Goal: Task Accomplishment & Management: Complete application form

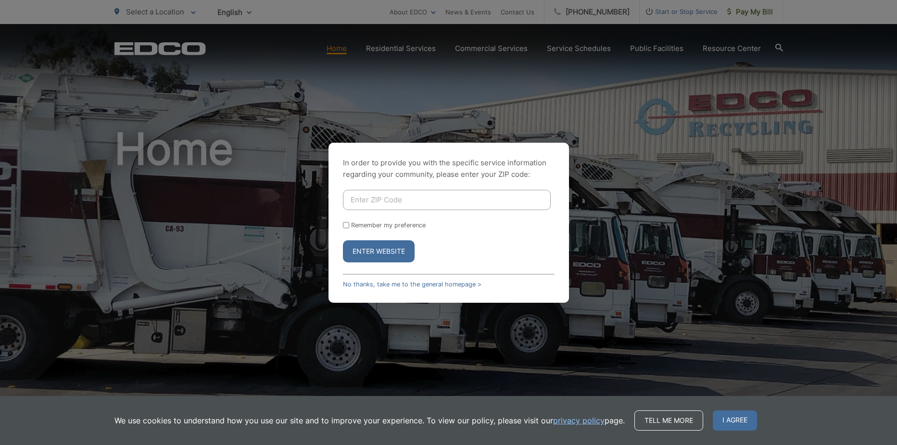
type input "92083"
click at [382, 249] on button "Enter Website" at bounding box center [379, 251] width 72 height 22
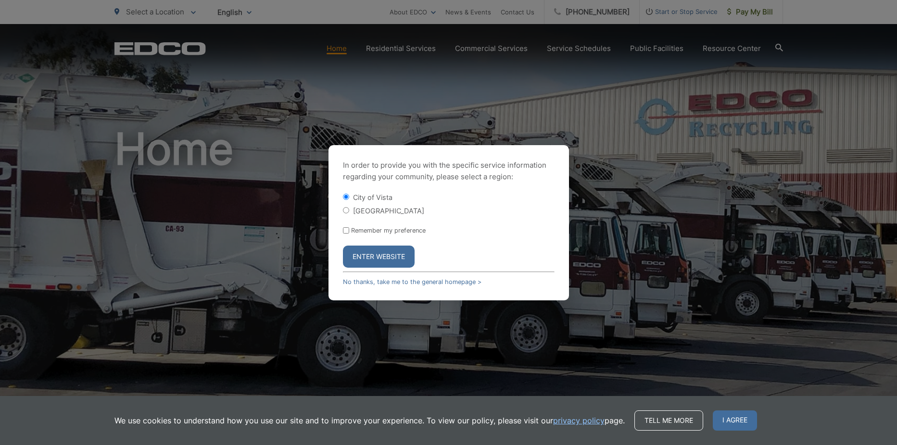
click at [372, 255] on button "Enter Website" at bounding box center [379, 257] width 72 height 22
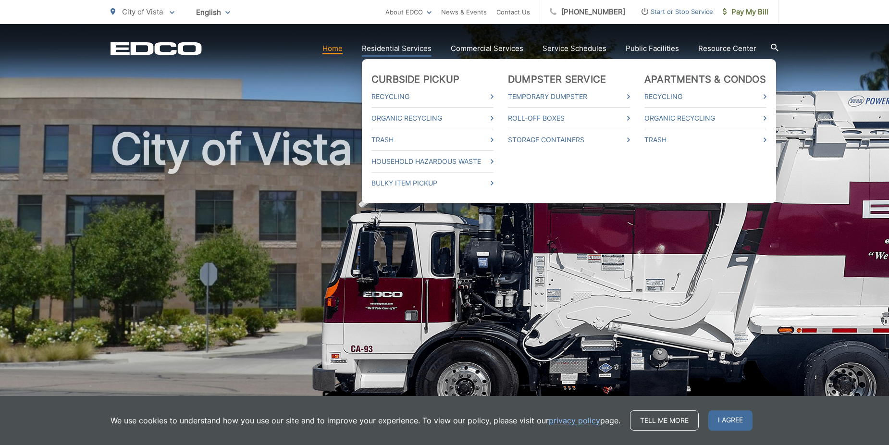
click at [407, 133] on li "Trash" at bounding box center [433, 140] width 122 height 22
click at [405, 136] on link "Trash" at bounding box center [433, 140] width 122 height 12
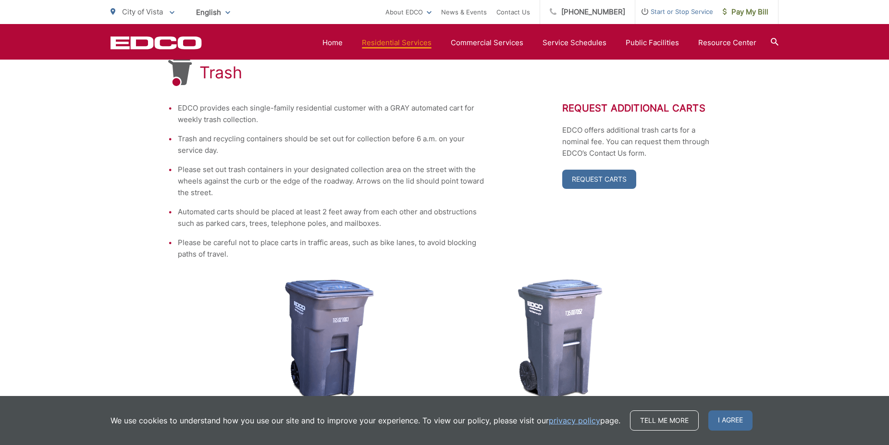
scroll to position [192, 0]
click at [587, 180] on link "Request Carts" at bounding box center [599, 179] width 74 height 19
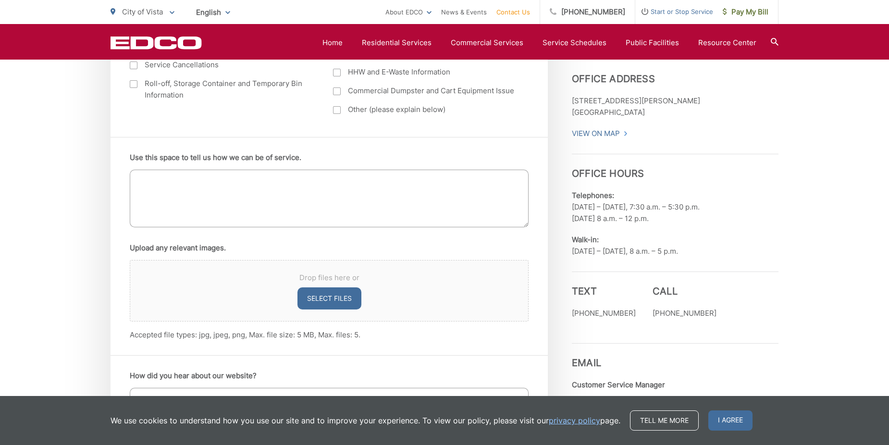
scroll to position [337, 0]
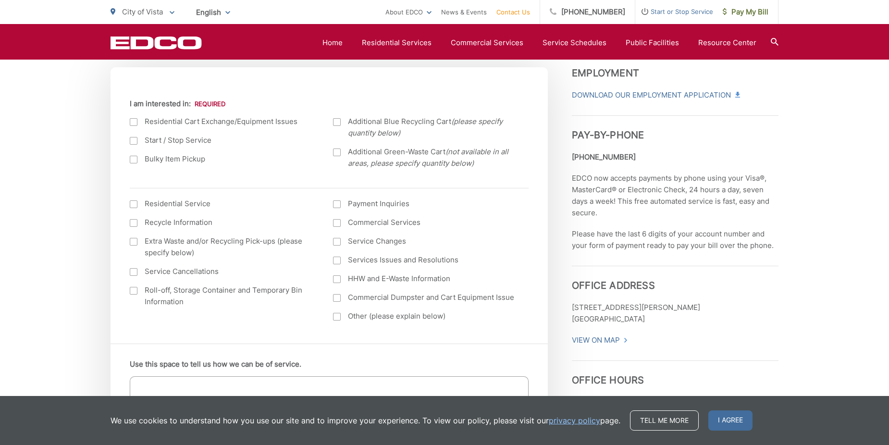
click at [283, 120] on label "Residential Cart Exchange/Equipment Issues" at bounding box center [222, 122] width 184 height 12
click at [0, 0] on input "I am interested in:" at bounding box center [0, 0] width 0 height 0
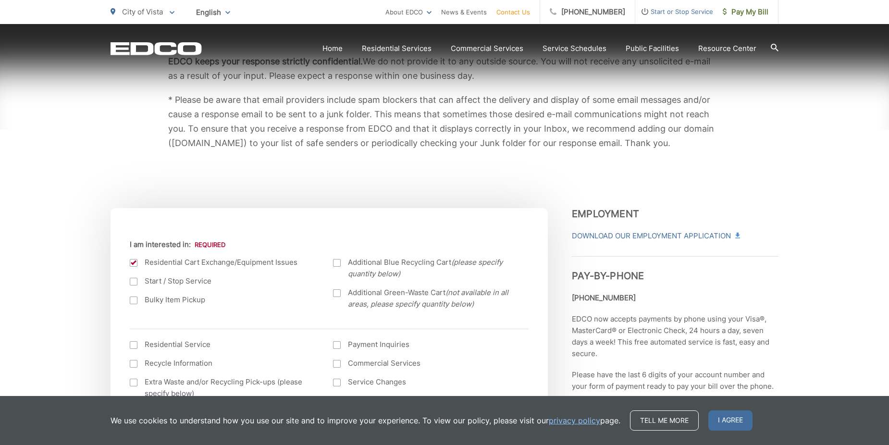
scroll to position [240, 0]
